Goal: Download file/media

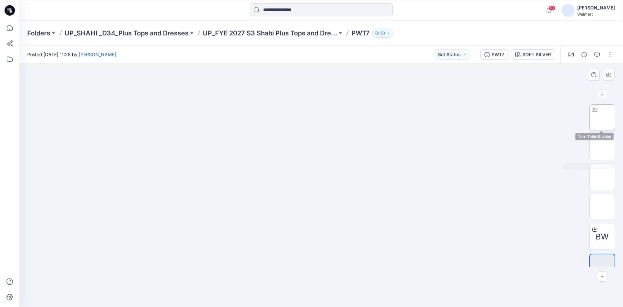
click at [602, 117] on img at bounding box center [602, 117] width 0 height 0
drag, startPoint x: 442, startPoint y: 152, endPoint x: 438, endPoint y: 191, distance: 39.8
drag, startPoint x: 373, startPoint y: 295, endPoint x: 390, endPoint y: 298, distance: 16.9
click at [390, 298] on icon at bounding box center [322, 287] width 196 height 24
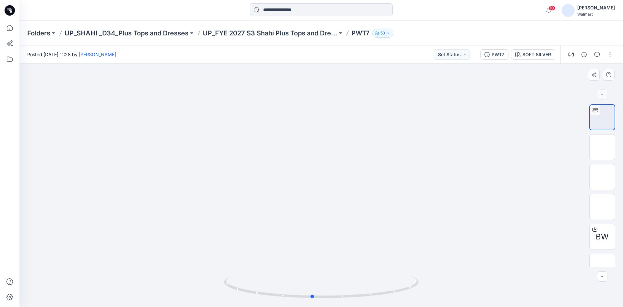
drag, startPoint x: 387, startPoint y: 293, endPoint x: 361, endPoint y: 300, distance: 26.6
click at [361, 300] on div at bounding box center [321, 290] width 195 height 32
drag, startPoint x: 322, startPoint y: 130, endPoint x: 323, endPoint y: 198, distance: 67.8
drag, startPoint x: 386, startPoint y: 135, endPoint x: 381, endPoint y: 131, distance: 5.8
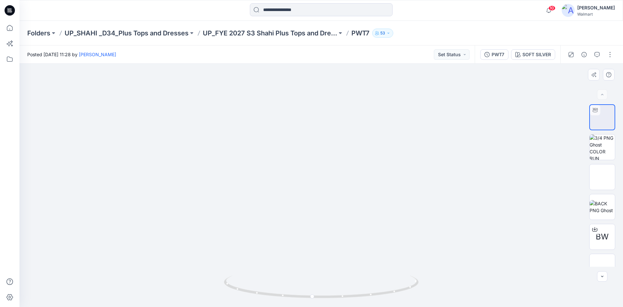
drag, startPoint x: 379, startPoint y: 144, endPoint x: 401, endPoint y: 127, distance: 28.6
drag, startPoint x: 406, startPoint y: 150, endPoint x: 415, endPoint y: 146, distance: 10.0
drag, startPoint x: 380, startPoint y: 293, endPoint x: 416, endPoint y: 296, distance: 36.5
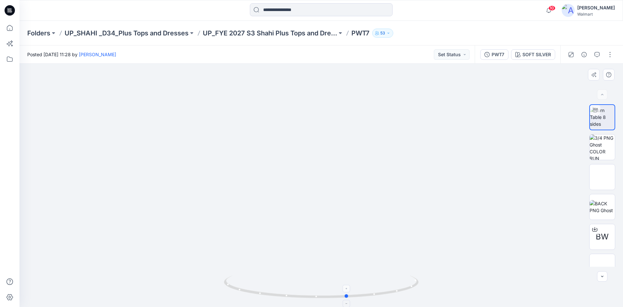
click at [416, 296] on icon at bounding box center [322, 287] width 196 height 24
drag, startPoint x: 365, startPoint y: 295, endPoint x: 319, endPoint y: 312, distance: 49.3
click at [319, 306] on html "10 Notifications Srinath ​Gangappa shared S3 26 GE LS THERMAL HENLEY SELF HEM-(…" at bounding box center [311, 153] width 623 height 307
drag, startPoint x: 336, startPoint y: 298, endPoint x: 367, endPoint y: 308, distance: 33.0
click at [367, 306] on html "10 Notifications Srinath ​Gangappa shared S3 26 GE LS THERMAL HENLEY SELF HEM-(…" at bounding box center [311, 153] width 623 height 307
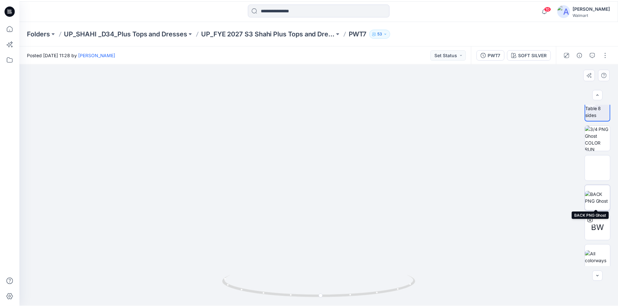
scroll to position [13, 0]
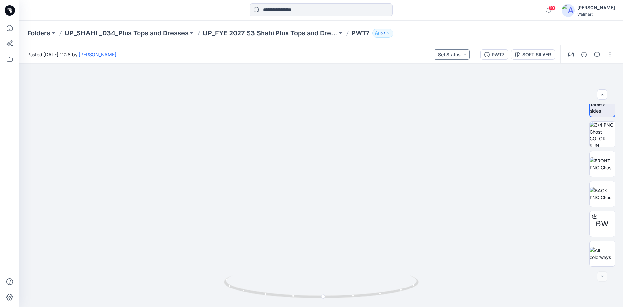
click at [465, 56] on button "Set Status" at bounding box center [452, 54] width 36 height 10
click at [396, 55] on div "Posted Saturday, September 20, 2025 11:28 by Rahul Singh Set Status Set Status …" at bounding box center [246, 54] width 455 height 18
click at [603, 192] on img at bounding box center [602, 194] width 25 height 14
click at [11, 30] on icon at bounding box center [10, 28] width 14 height 14
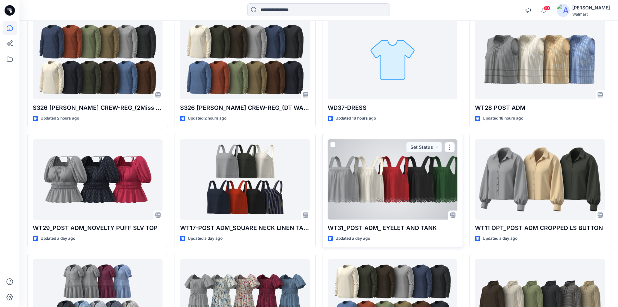
scroll to position [266, 0]
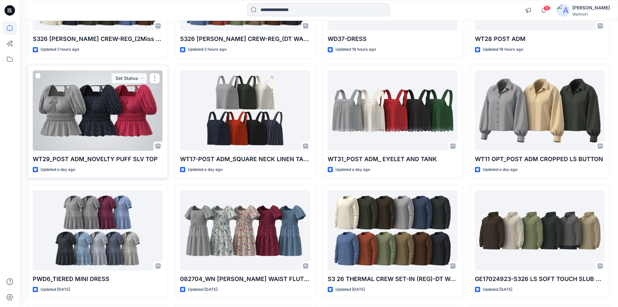
click at [98, 115] on div at bounding box center [98, 110] width 130 height 80
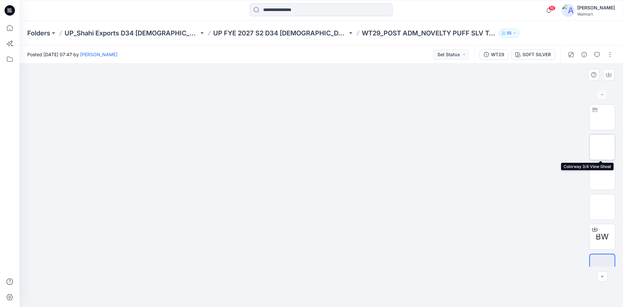
click at [602, 147] on img at bounding box center [602, 147] width 0 height 0
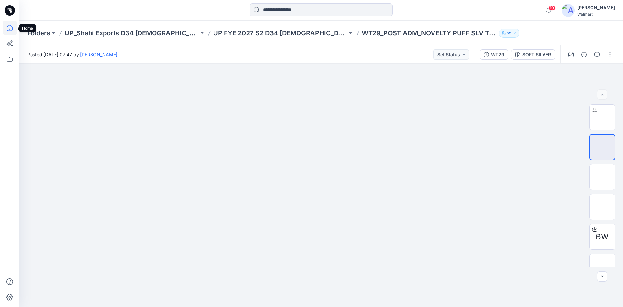
click at [13, 30] on icon at bounding box center [10, 28] width 14 height 14
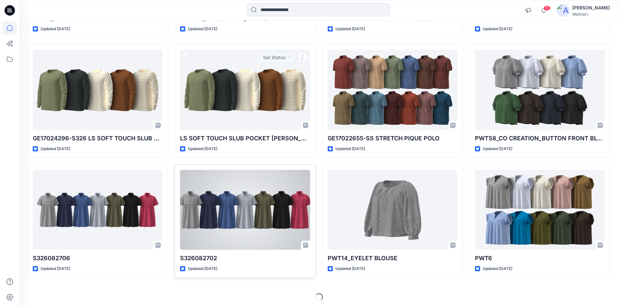
scroll to position [528, 0]
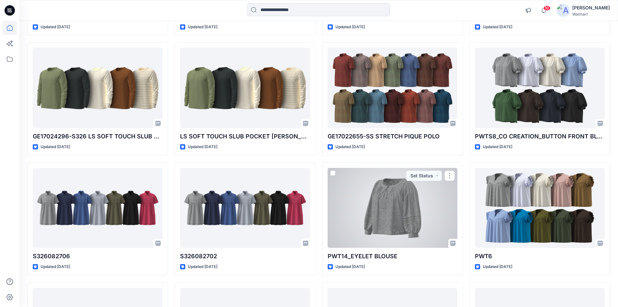
click at [398, 202] on div at bounding box center [393, 208] width 130 height 80
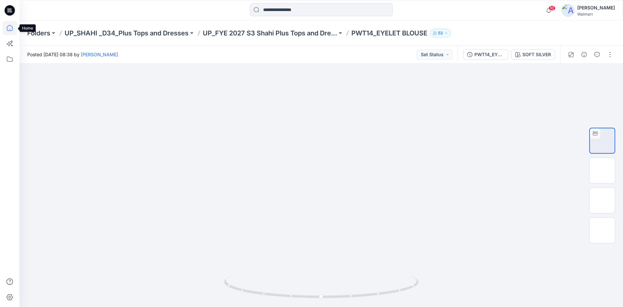
click at [8, 25] on icon at bounding box center [10, 28] width 14 height 14
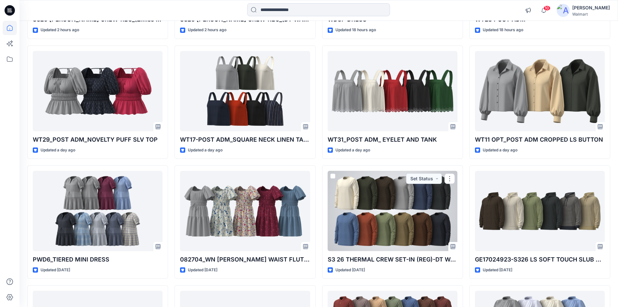
scroll to position [271, 0]
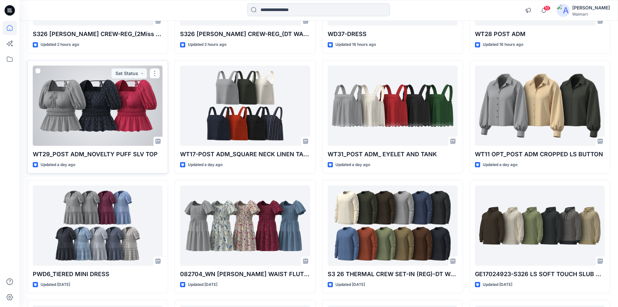
click at [69, 98] on div at bounding box center [98, 106] width 130 height 80
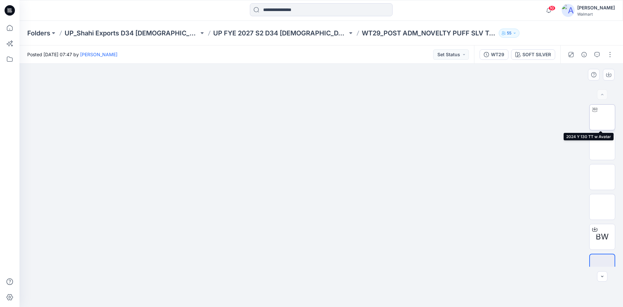
click at [602, 117] on img at bounding box center [602, 117] width 0 height 0
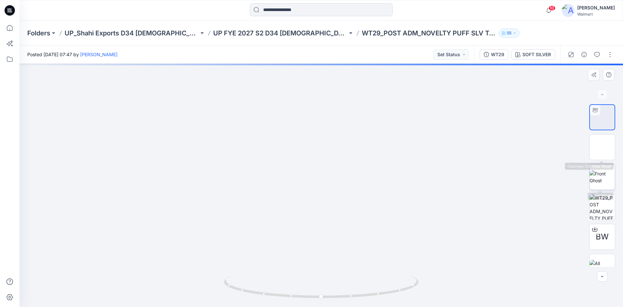
click at [605, 170] on img at bounding box center [602, 177] width 25 height 14
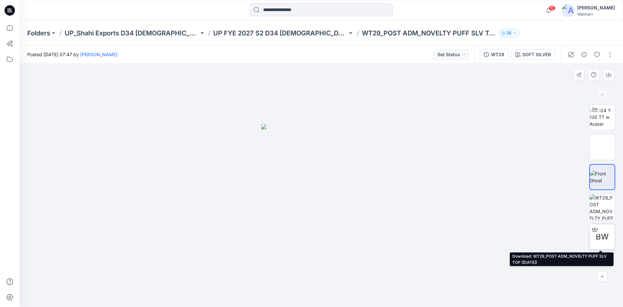
click at [594, 229] on icon at bounding box center [594, 227] width 3 height 3
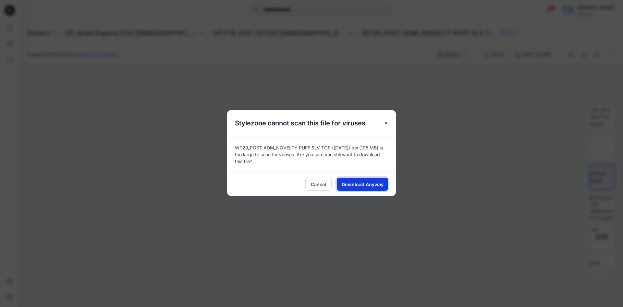
click at [370, 184] on span "Download Anyway" at bounding box center [363, 184] width 42 height 7
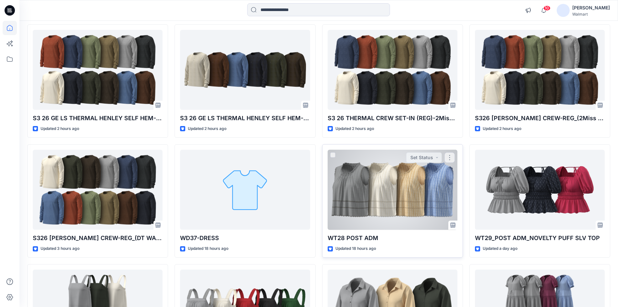
scroll to position [130, 0]
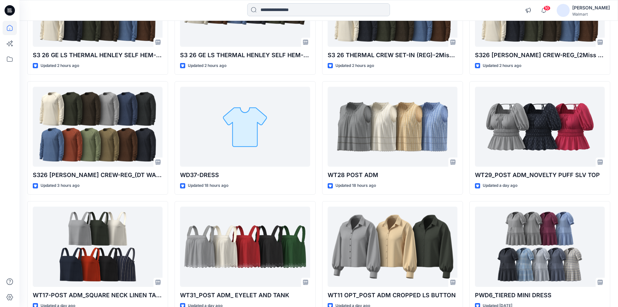
click at [274, 10] on input at bounding box center [318, 9] width 143 height 13
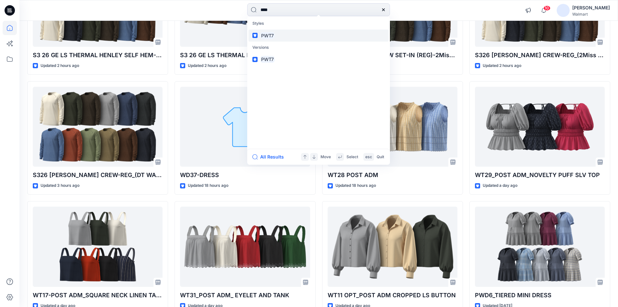
type input "****"
click at [262, 34] on mark "PWT7" at bounding box center [267, 35] width 15 height 7
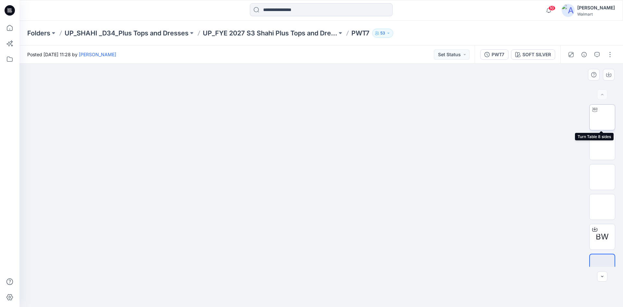
click at [602, 117] on img at bounding box center [602, 117] width 0 height 0
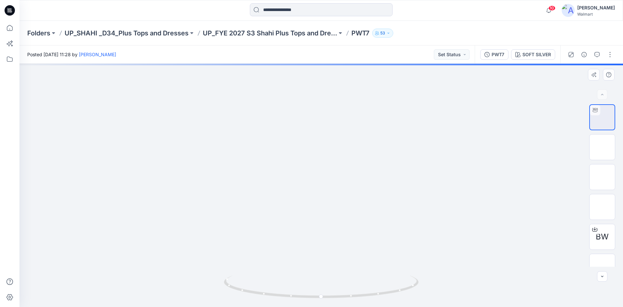
drag, startPoint x: 346, startPoint y: 242, endPoint x: 339, endPoint y: 98, distance: 144.2
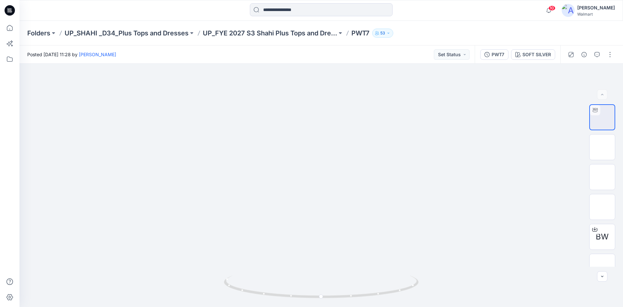
drag, startPoint x: 367, startPoint y: 199, endPoint x: 351, endPoint y: 308, distance: 110.2
drag, startPoint x: 361, startPoint y: 198, endPoint x: 354, endPoint y: 209, distance: 13.3
drag, startPoint x: 354, startPoint y: 179, endPoint x: 375, endPoint y: 93, distance: 88.8
drag, startPoint x: 376, startPoint y: 138, endPoint x: 372, endPoint y: 102, distance: 36.2
drag, startPoint x: 405, startPoint y: 170, endPoint x: 412, endPoint y: 255, distance: 86.0
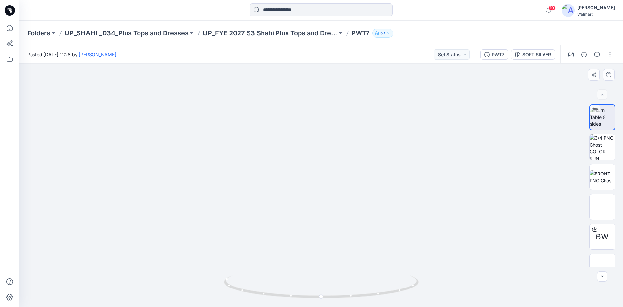
drag, startPoint x: 413, startPoint y: 193, endPoint x: 391, endPoint y: 266, distance: 75.8
drag, startPoint x: 400, startPoint y: 202, endPoint x: 321, endPoint y: 158, distance: 90.9
click at [606, 202] on img at bounding box center [602, 207] width 25 height 14
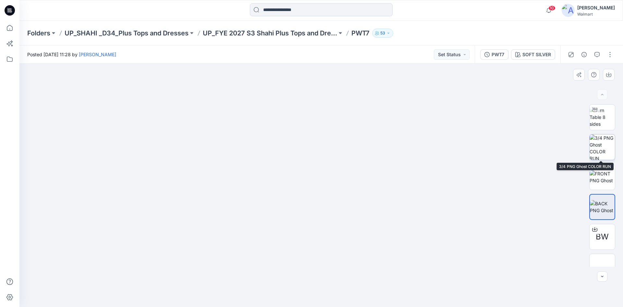
click at [601, 148] on img at bounding box center [602, 146] width 25 height 25
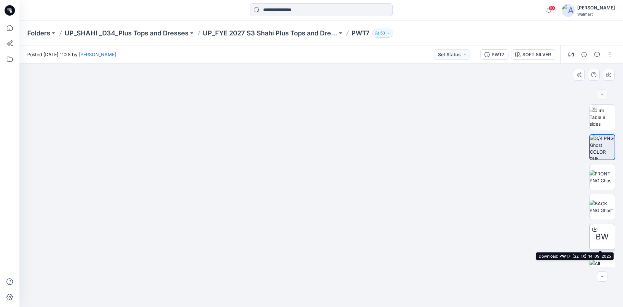
click at [593, 228] on icon at bounding box center [594, 227] width 3 height 3
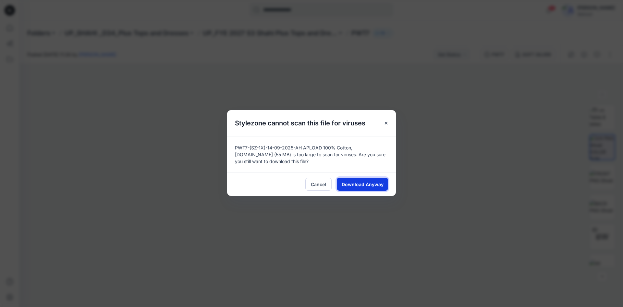
click at [376, 185] on span "Download Anyway" at bounding box center [363, 184] width 42 height 7
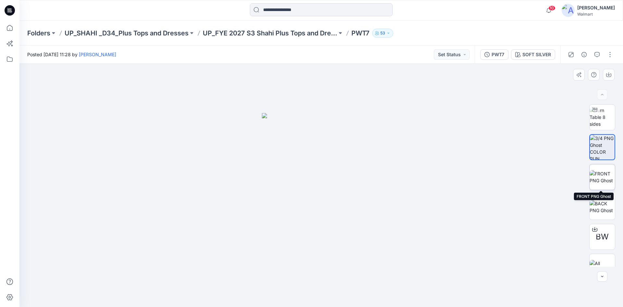
click at [601, 176] on img at bounding box center [602, 177] width 25 height 14
click at [292, 11] on input at bounding box center [321, 9] width 143 height 13
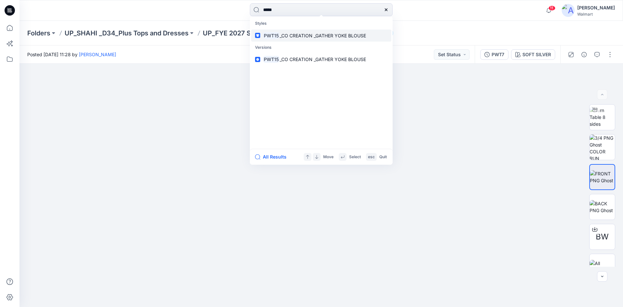
type input "*****"
click at [284, 36] on span "_CO CREATION _GATHER YOKE BLOUSE" at bounding box center [323, 36] width 86 height 6
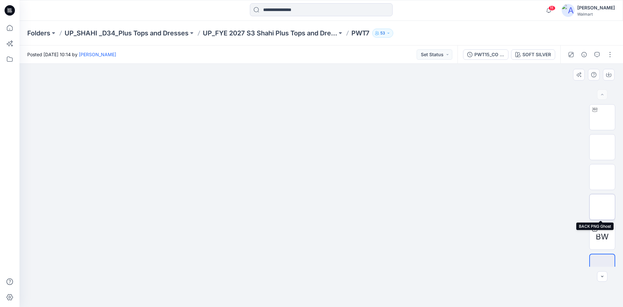
click at [602, 207] on img at bounding box center [602, 207] width 0 height 0
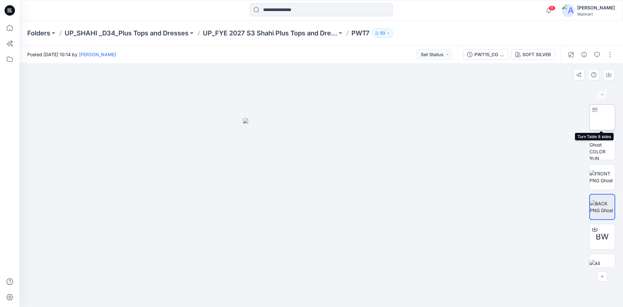
click at [602, 117] on img at bounding box center [602, 117] width 0 height 0
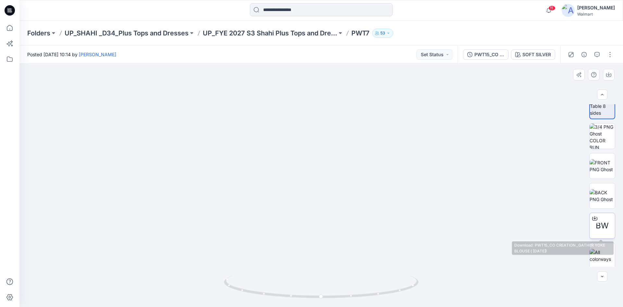
scroll to position [13, 0]
click at [593, 217] on icon at bounding box center [594, 214] width 3 height 3
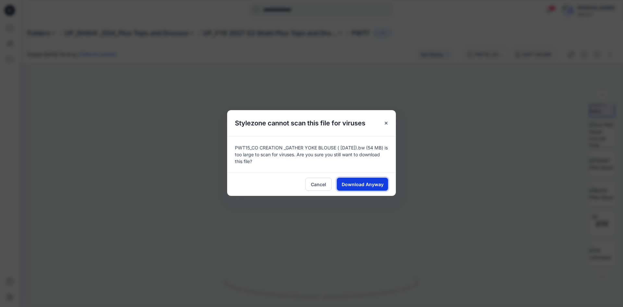
click at [356, 185] on span "Download Anyway" at bounding box center [363, 184] width 42 height 7
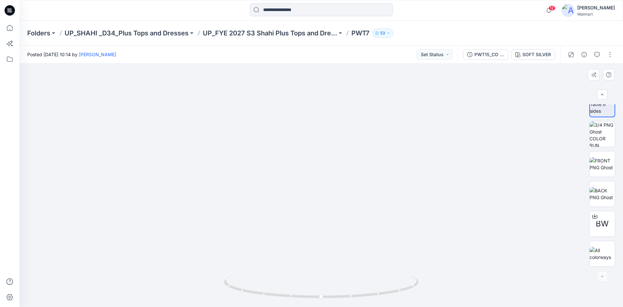
drag, startPoint x: 450, startPoint y: 163, endPoint x: 488, endPoint y: 164, distance: 38.3
click at [488, 164] on img at bounding box center [337, 30] width 864 height 552
drag, startPoint x: 395, startPoint y: 276, endPoint x: 290, endPoint y: 285, distance: 105.4
click at [290, 285] on div at bounding box center [321, 290] width 195 height 32
drag, startPoint x: 340, startPoint y: 295, endPoint x: 300, endPoint y: 295, distance: 40.2
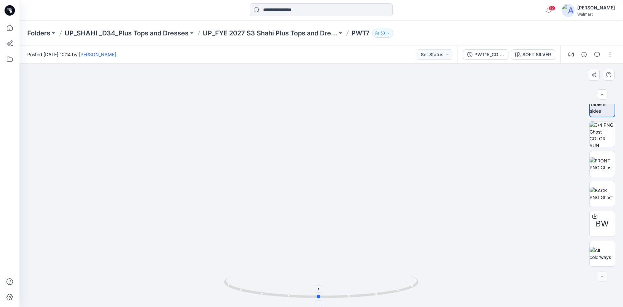
click at [300, 295] on icon at bounding box center [322, 287] width 196 height 24
